Goal: Task Accomplishment & Management: Use online tool/utility

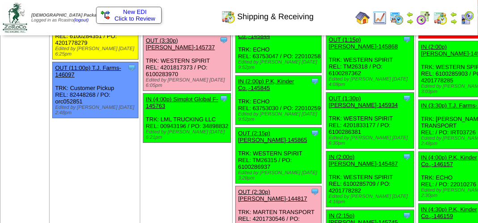
scroll to position [983, 0]
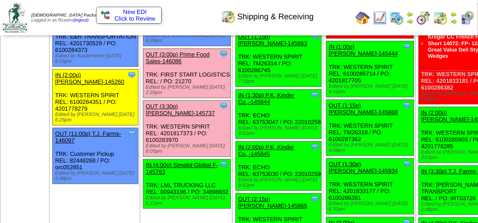
click at [173, 64] on link "OUT (3:00p) Prime Food Sales-146086" at bounding box center [178, 57] width 64 height 13
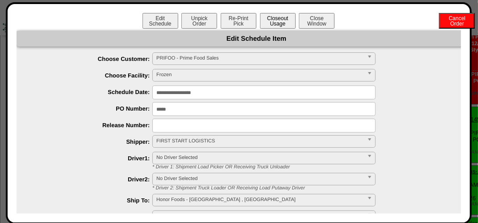
click at [273, 19] on button "Closeout Usage" at bounding box center [278, 21] width 36 height 16
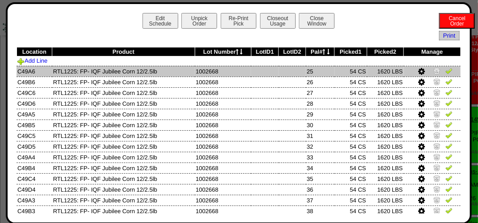
click at [446, 71] on img at bounding box center [449, 70] width 7 height 7
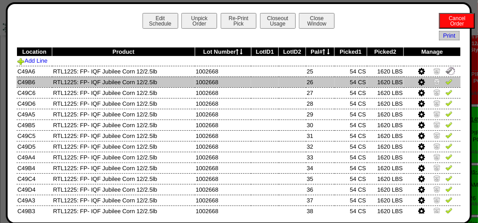
click at [446, 83] on img at bounding box center [449, 81] width 7 height 7
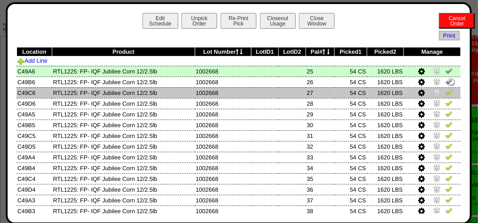
click at [446, 92] on img at bounding box center [449, 92] width 7 height 7
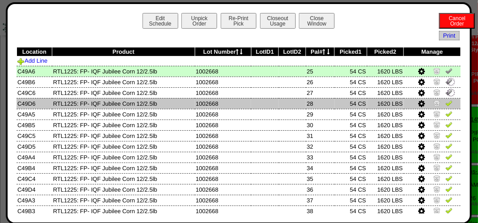
click at [446, 103] on img at bounding box center [449, 102] width 7 height 7
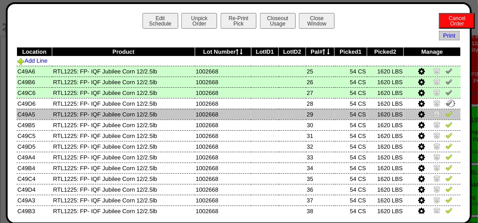
click at [446, 115] on img at bounding box center [449, 113] width 7 height 7
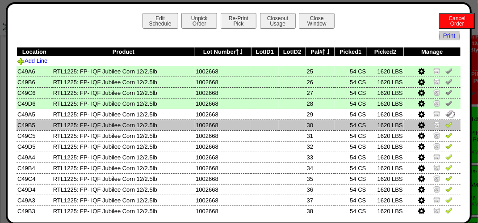
click at [446, 126] on img at bounding box center [449, 124] width 7 height 7
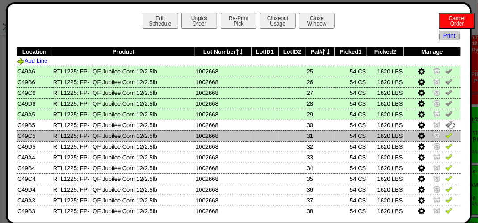
click at [446, 136] on img at bounding box center [449, 134] width 7 height 7
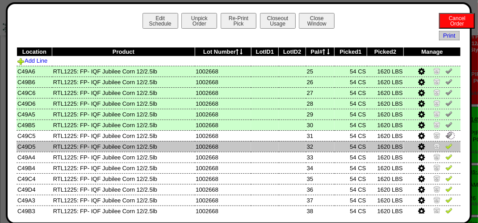
click at [446, 150] on link at bounding box center [449, 147] width 7 height 7
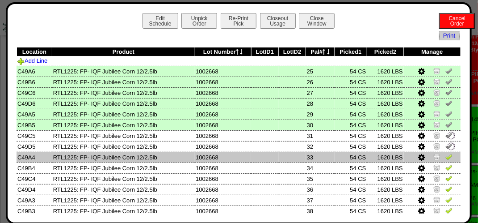
click at [446, 156] on img at bounding box center [449, 156] width 7 height 7
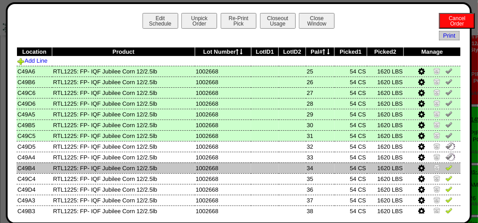
click at [446, 164] on img at bounding box center [449, 167] width 7 height 7
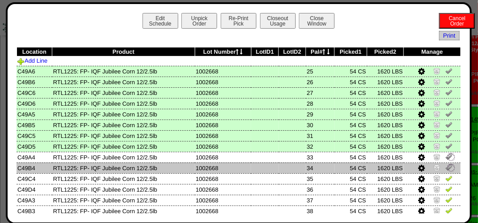
click at [447, 171] on img at bounding box center [452, 168] width 10 height 10
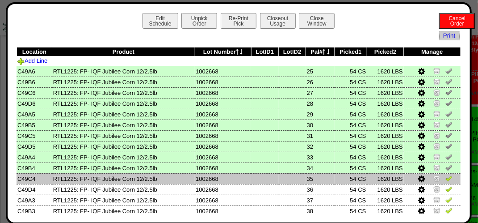
click at [446, 177] on img at bounding box center [449, 177] width 7 height 7
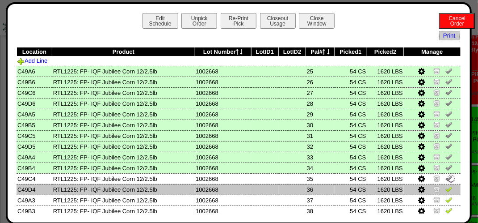
click at [446, 190] on img at bounding box center [449, 188] width 7 height 7
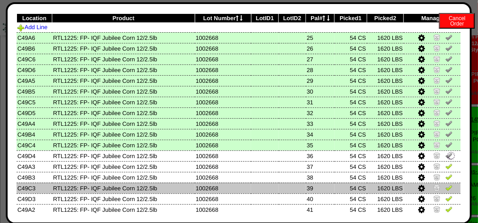
scroll to position [45, 0]
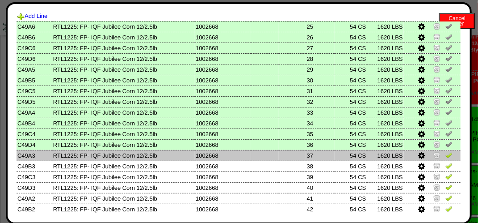
click at [446, 154] on img at bounding box center [449, 154] width 7 height 7
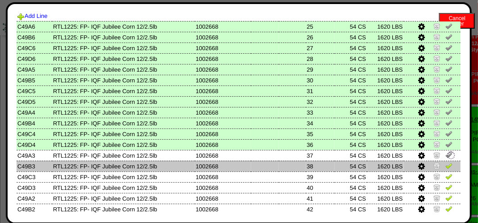
click at [447, 164] on td at bounding box center [432, 165] width 57 height 11
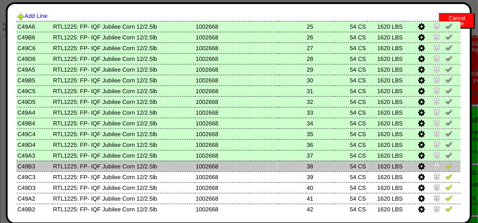
click at [447, 166] on td at bounding box center [432, 165] width 57 height 11
click at [446, 166] on img at bounding box center [449, 165] width 7 height 7
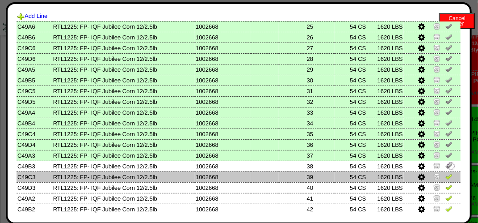
click at [446, 178] on img at bounding box center [449, 176] width 7 height 7
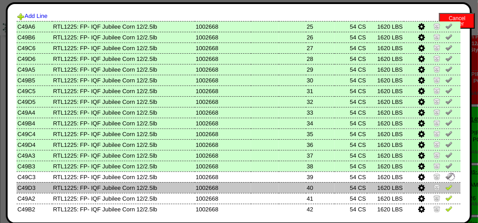
click at [446, 189] on img at bounding box center [449, 186] width 7 height 7
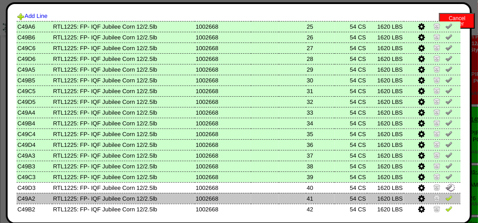
click at [446, 199] on img at bounding box center [449, 197] width 7 height 7
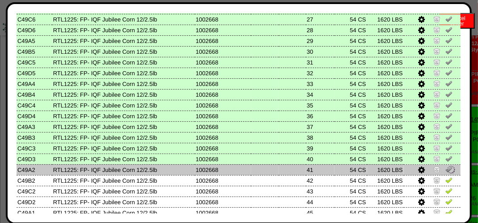
scroll to position [89, 0]
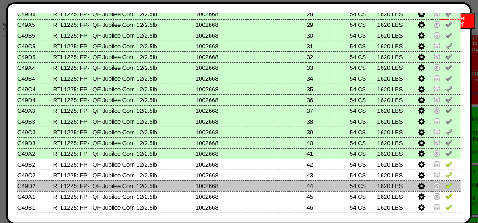
click at [447, 185] on img at bounding box center [449, 184] width 7 height 7
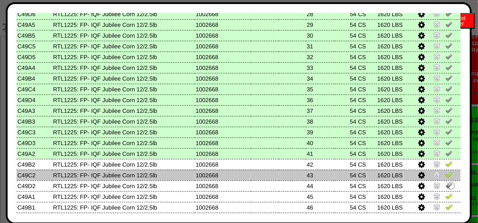
click at [448, 177] on td at bounding box center [432, 174] width 57 height 11
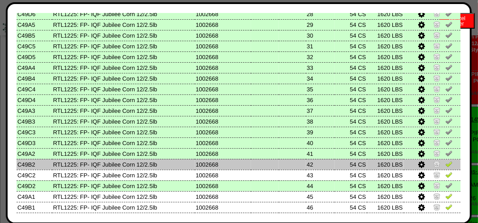
click at [443, 159] on td at bounding box center [432, 164] width 57 height 11
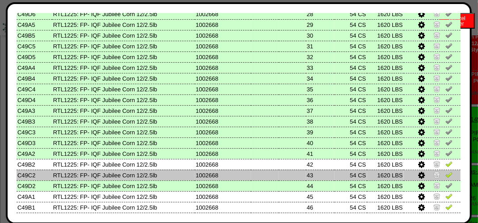
click at [446, 176] on img at bounding box center [449, 174] width 7 height 7
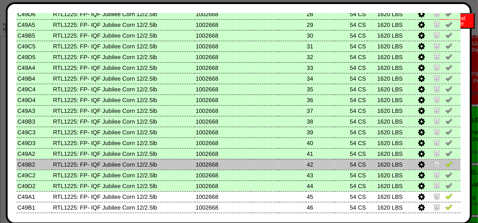
click at [446, 162] on img at bounding box center [449, 163] width 7 height 7
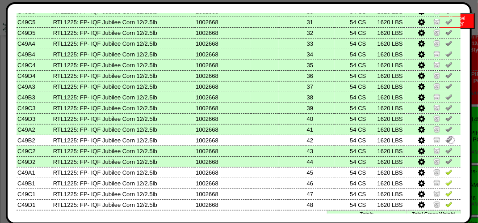
scroll to position [134, 0]
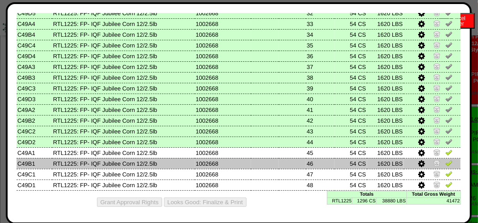
click at [446, 160] on img at bounding box center [449, 162] width 7 height 7
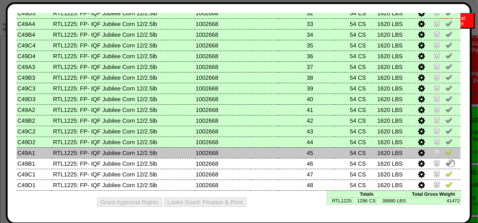
click at [446, 153] on img at bounding box center [449, 151] width 7 height 7
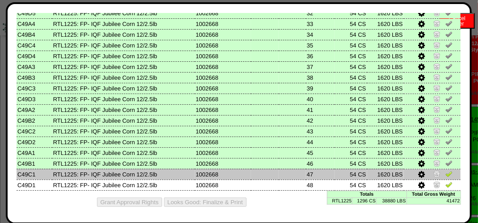
click at [446, 173] on img at bounding box center [449, 173] width 7 height 7
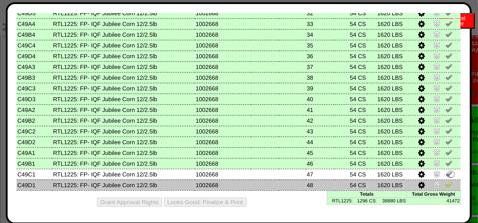
click at [446, 183] on img at bounding box center [449, 184] width 7 height 7
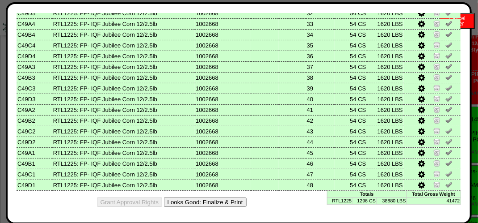
click at [234, 196] on div "Grant Approval Rights Looks Good: Finalize & Print" at bounding box center [239, 201] width 445 height 23
click at [232, 201] on button "Looks Good: Finalize & Print" at bounding box center [205, 201] width 83 height 9
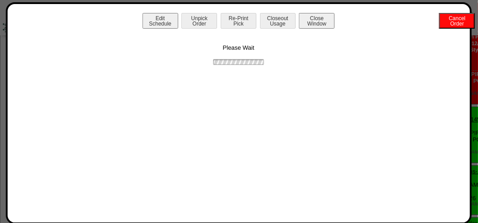
scroll to position [0, 0]
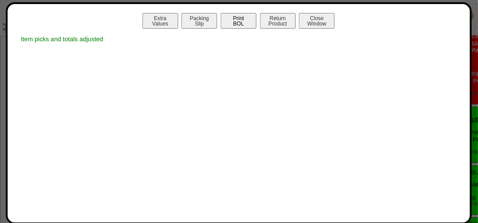
click at [238, 21] on button "Print BOL" at bounding box center [239, 21] width 36 height 16
